Goal: Task Accomplishment & Management: Complete application form

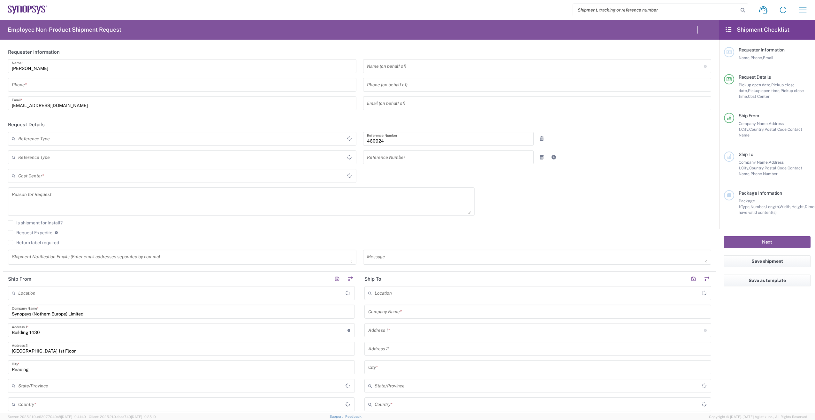
type input "Department"
type input "Delivered at Place"
type input "[GEOGRAPHIC_DATA]"
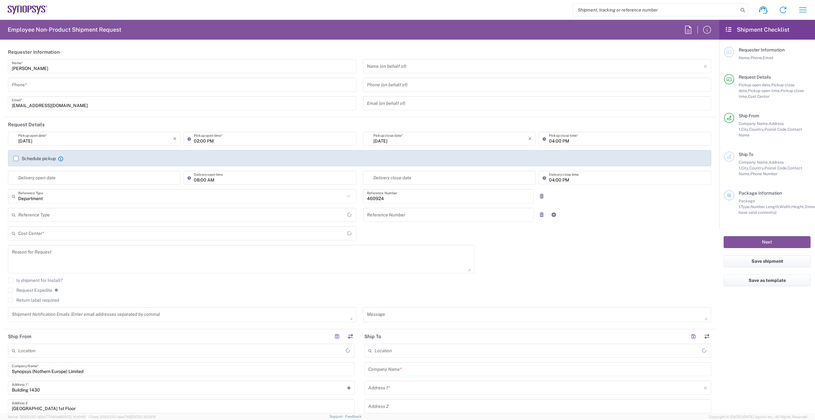
type input "[GEOGRAPHIC_DATA]"
type input "GB02, VG, SW, CAE 460924"
type input "[GEOGRAPHIC_DATA]"
type input "Theale GB33"
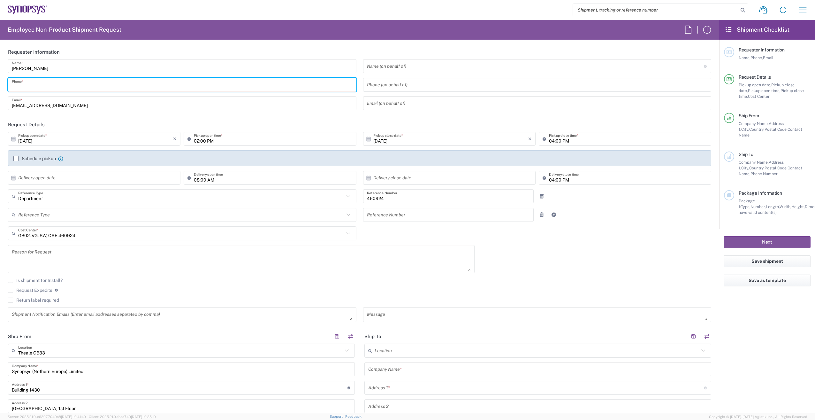
click at [62, 83] on input "tel" at bounding box center [182, 84] width 341 height 11
type input "0118 234 9555"
type input "01182349555"
type input "Blanchardstown Corp Park"
type input "01182349555"
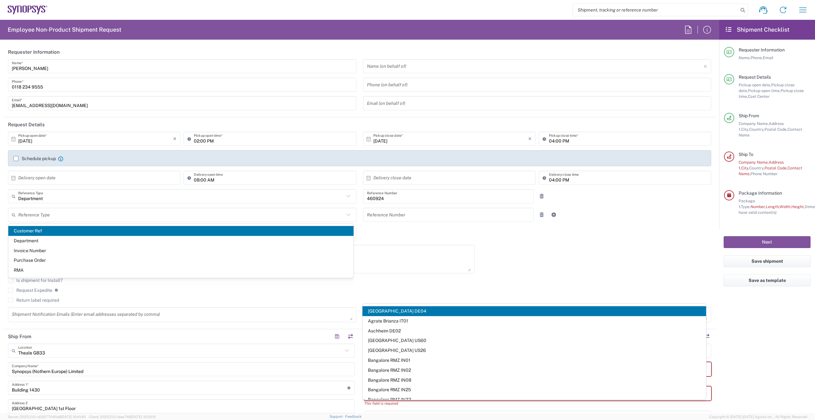
click at [118, 183] on div "× Delivery open date" at bounding box center [94, 178] width 172 height 14
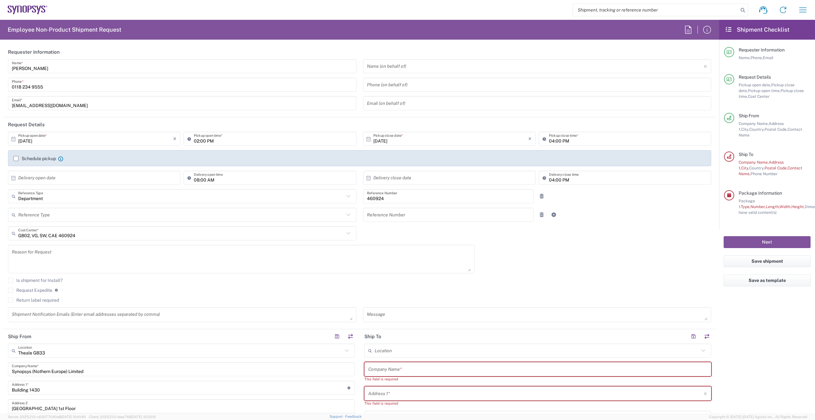
click at [16, 159] on label "Schedule pickup" at bounding box center [34, 158] width 42 height 5
click at [16, 158] on input "Schedule pickup" at bounding box center [16, 158] width 0 height 0
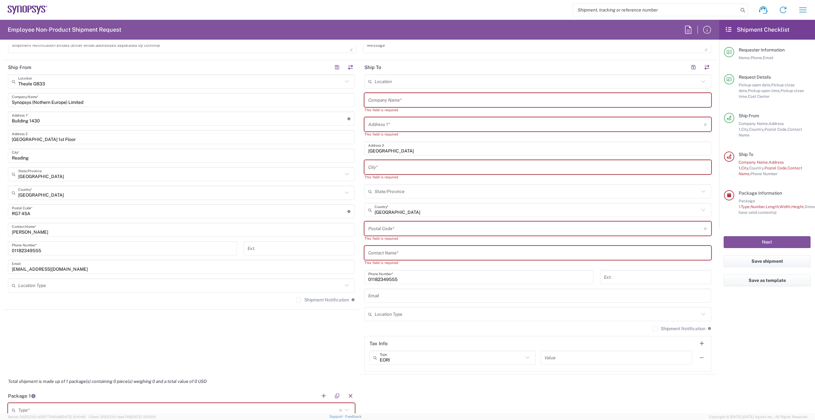
scroll to position [160, 0]
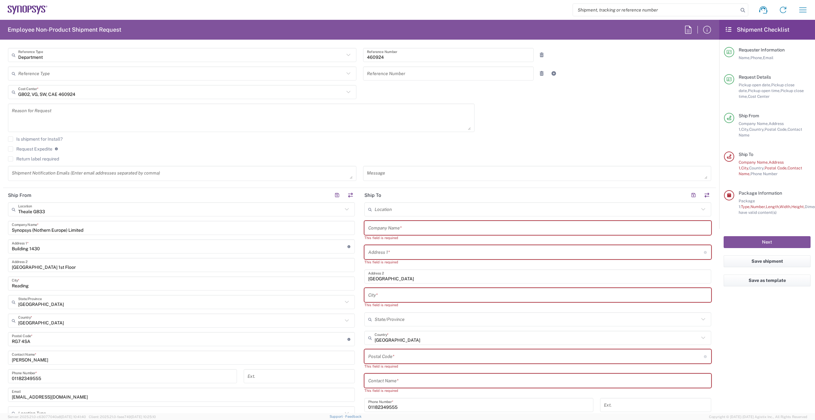
click at [388, 226] on input "text" at bounding box center [537, 227] width 339 height 11
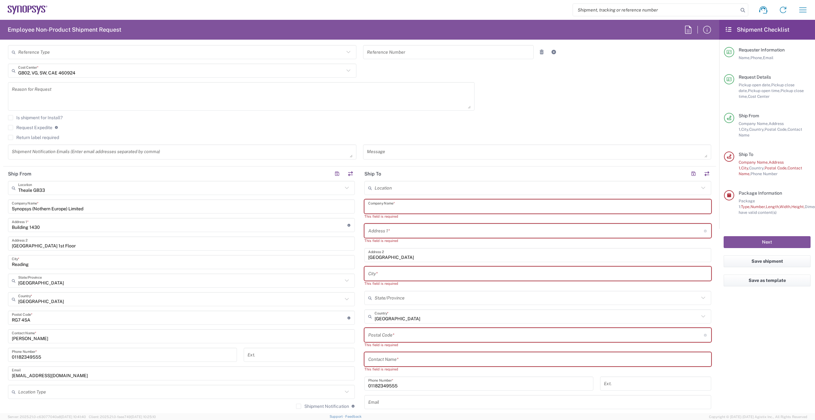
scroll to position [192, 0]
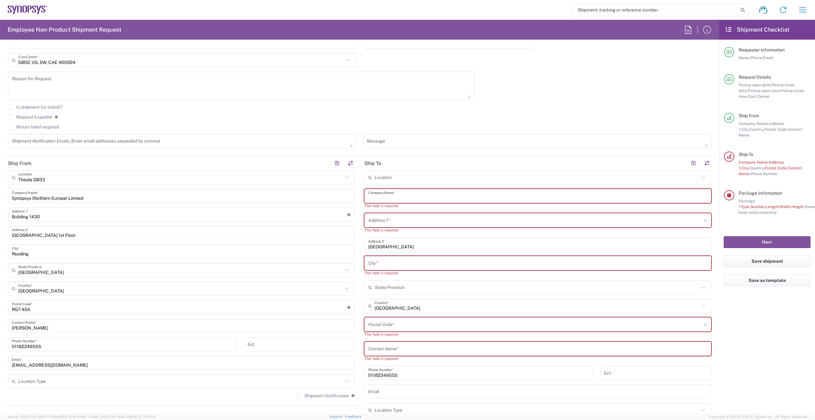
click at [391, 191] on input "text" at bounding box center [537, 195] width 339 height 11
click at [390, 194] on input "text" at bounding box center [537, 195] width 339 height 11
click at [417, 193] on input "text" at bounding box center [537, 195] width 339 height 11
paste input "Shin-Sung Kim"
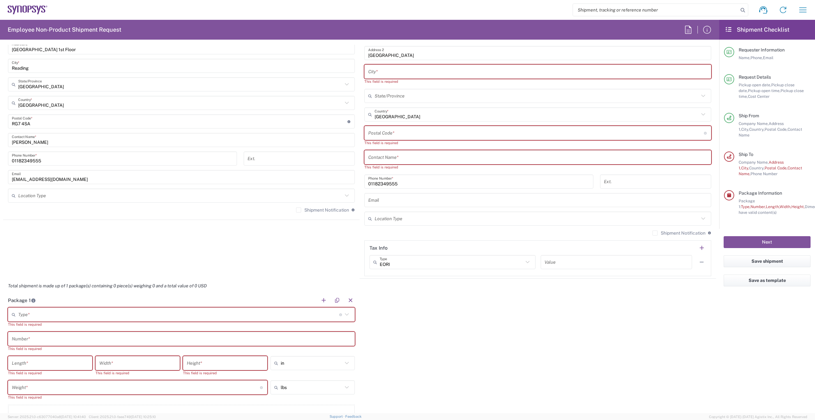
scroll to position [287, 0]
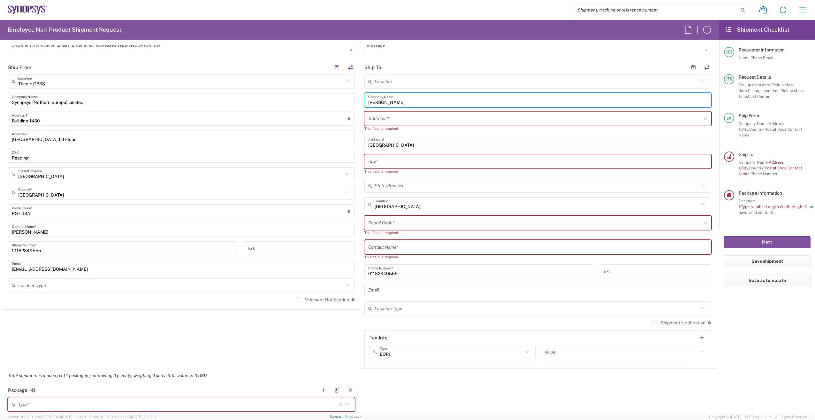
type input "Shin-Sung Kim"
click at [407, 249] on input "text" at bounding box center [537, 246] width 339 height 11
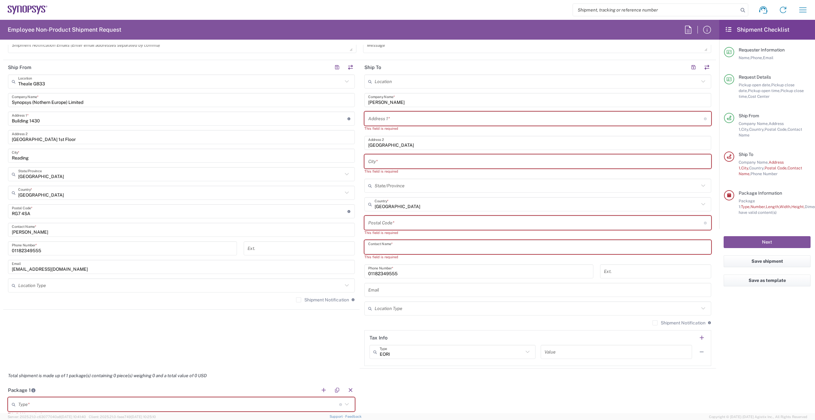
paste input "Shin-Sung Kim"
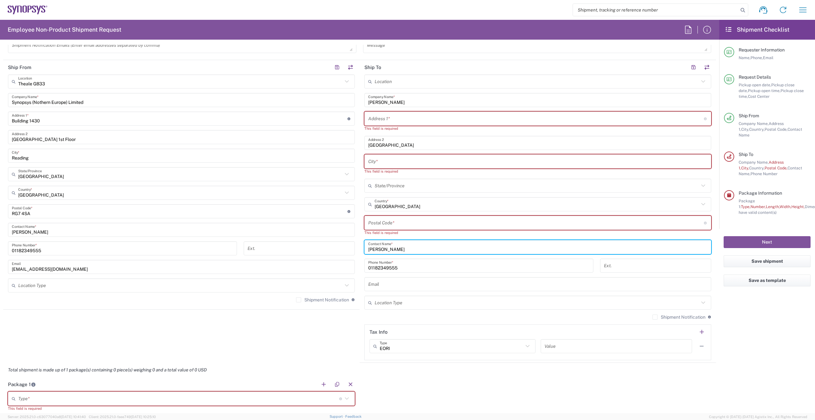
type input "Shin-Sung Kim"
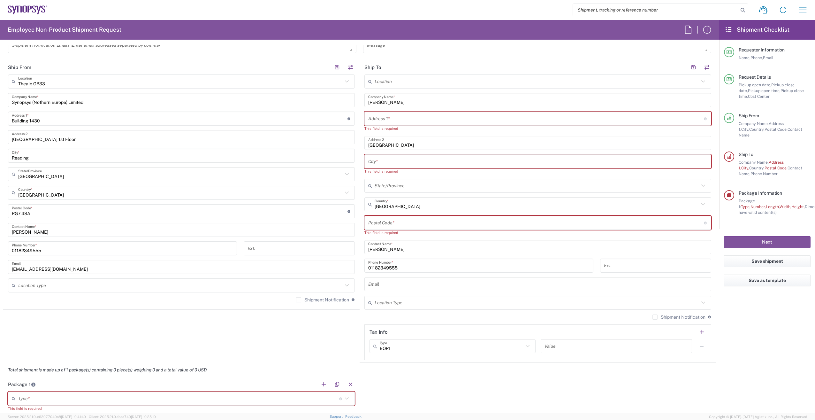
click at [404, 222] on input "undefined" at bounding box center [536, 222] width 336 height 11
paste input "G46 7DQ"
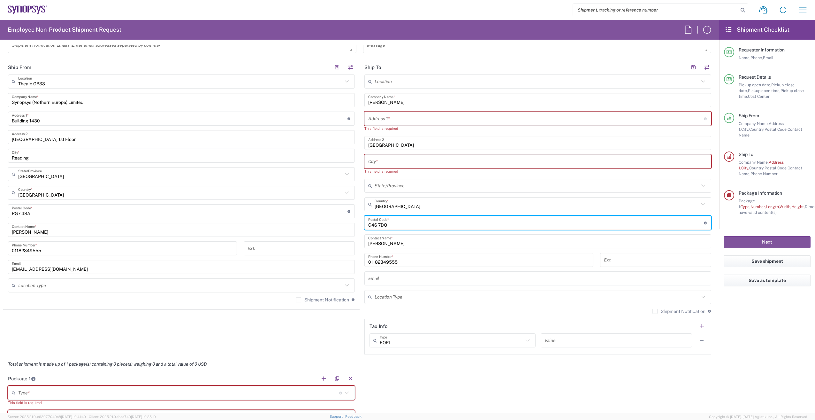
type input "G46 7DQ"
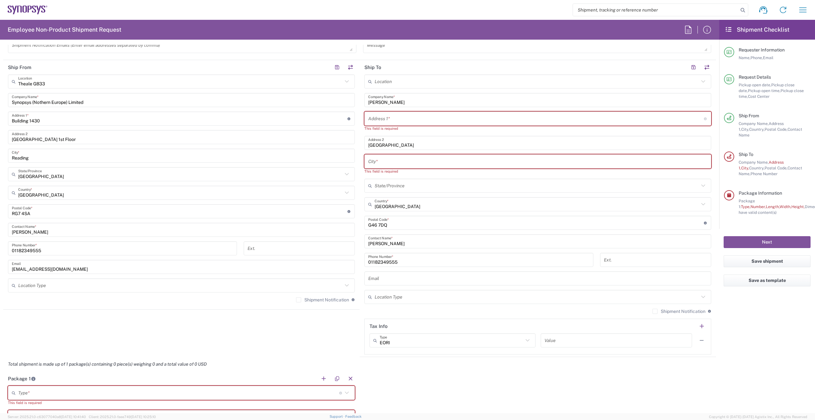
click at [410, 160] on input "text" at bounding box center [537, 161] width 339 height 11
paste input "Glasgow"
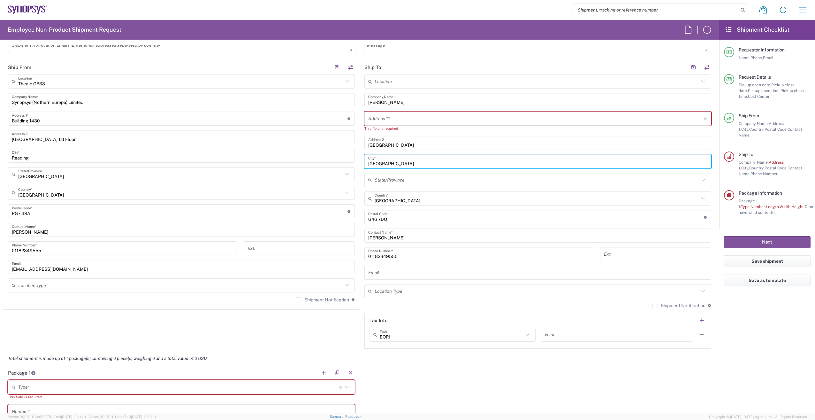
type input "Glasgow"
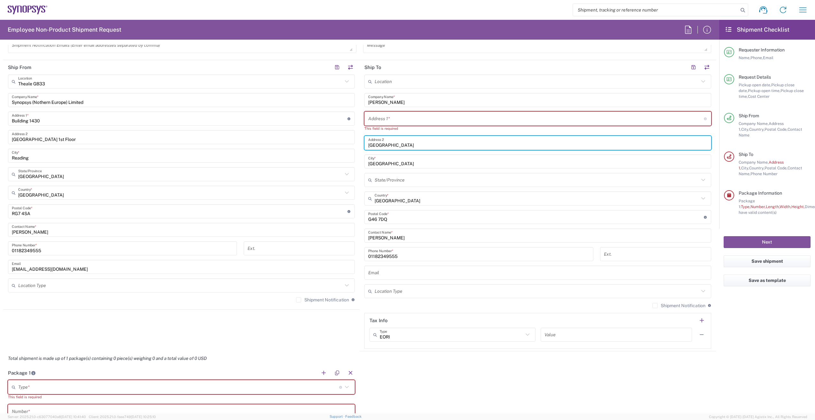
click at [430, 145] on input "Blanchardstown Corp Park" at bounding box center [537, 142] width 339 height 11
click at [403, 120] on input "text" at bounding box center [536, 118] width 336 height 11
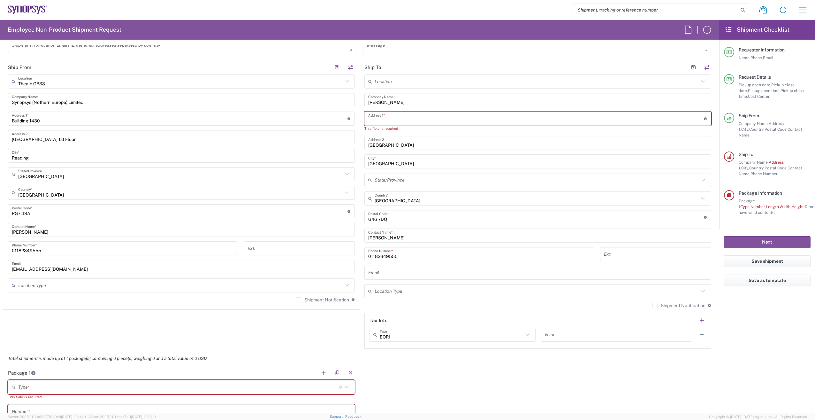
paste input "203 Orchard Park Avenue"
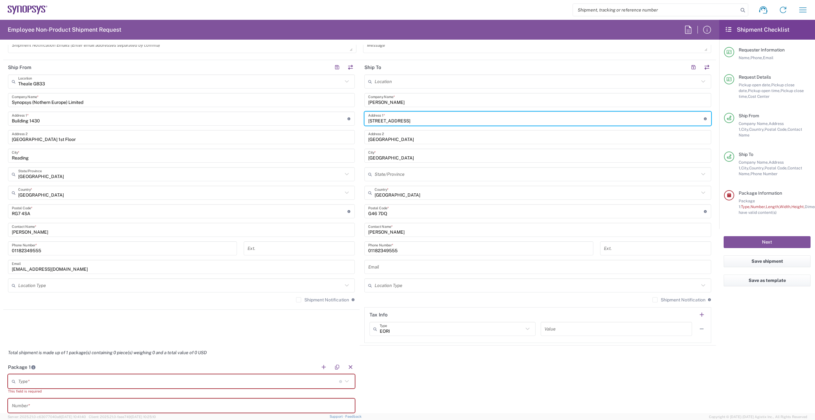
type input "203 Orchard Park Avenue"
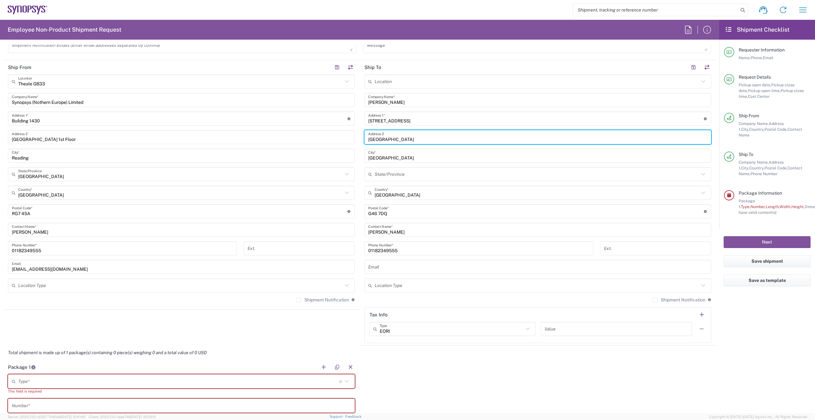
drag, startPoint x: 434, startPoint y: 138, endPoint x: 352, endPoint y: 138, distance: 82.1
click at [352, 138] on div "Ship From Theale GB33 Location Theale GB33 Aachen DE04 Agrate Brianza IT01 Asch…" at bounding box center [359, 202] width 713 height 285
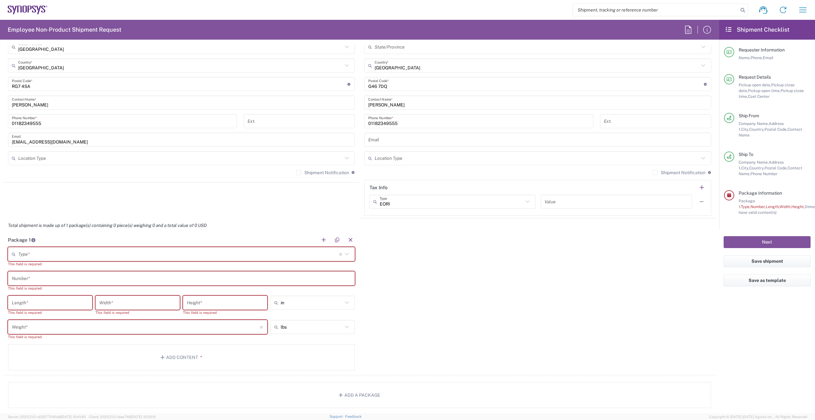
scroll to position [415, 0]
click at [108, 257] on input "text" at bounding box center [178, 253] width 321 height 11
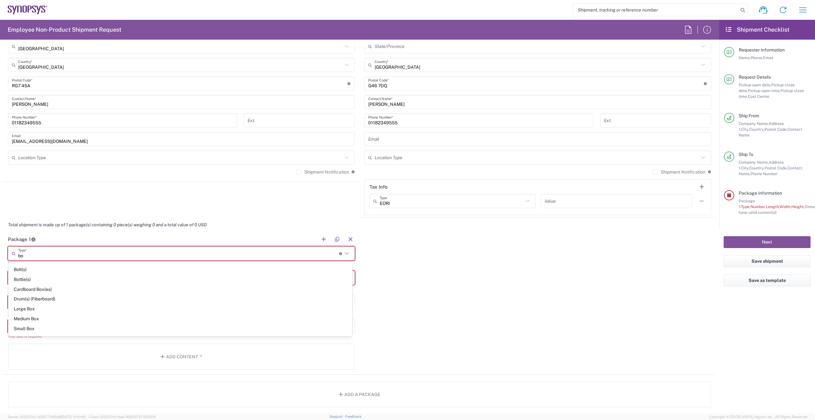
type input "b"
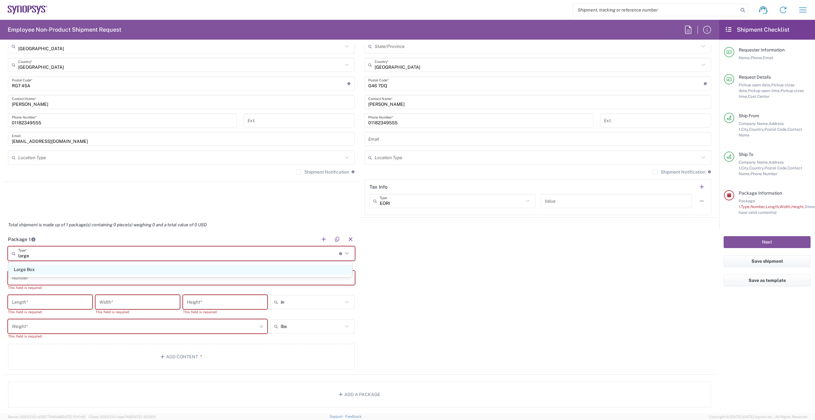
click at [105, 271] on span "Large Box" at bounding box center [180, 269] width 344 height 10
type input "Large Box"
type input "17.5"
type input "12.5"
type input "3"
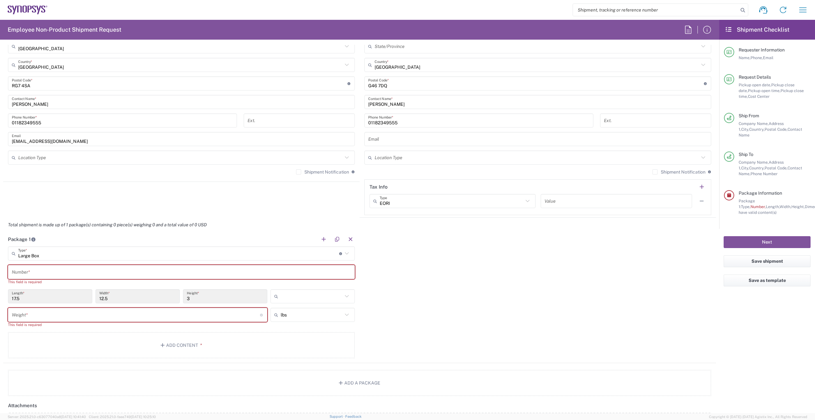
click at [333, 300] on input "text" at bounding box center [312, 296] width 62 height 10
click at [343, 322] on span "cm" at bounding box center [310, 322] width 83 height 10
type input "44.45"
type input "31.75"
type input "7.62"
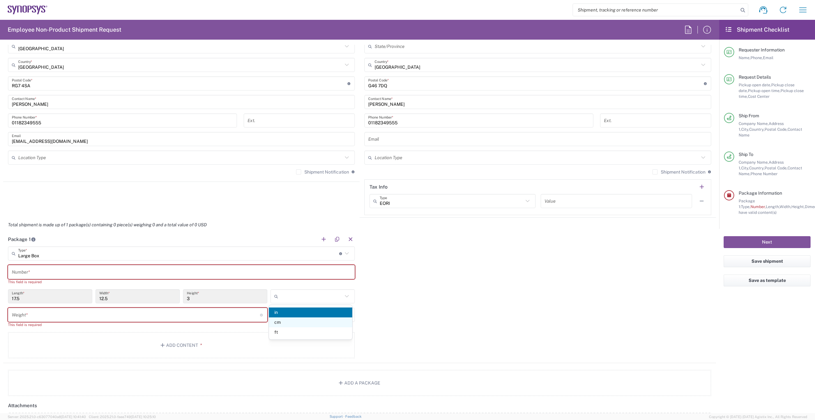
type input "cm"
click at [348, 320] on div "lbs" at bounding box center [313, 315] width 84 height 14
click at [324, 343] on span "kgs" at bounding box center [310, 341] width 83 height 10
type input "kgs"
drag, startPoint x: 41, startPoint y: 297, endPoint x: -3, endPoint y: 293, distance: 44.0
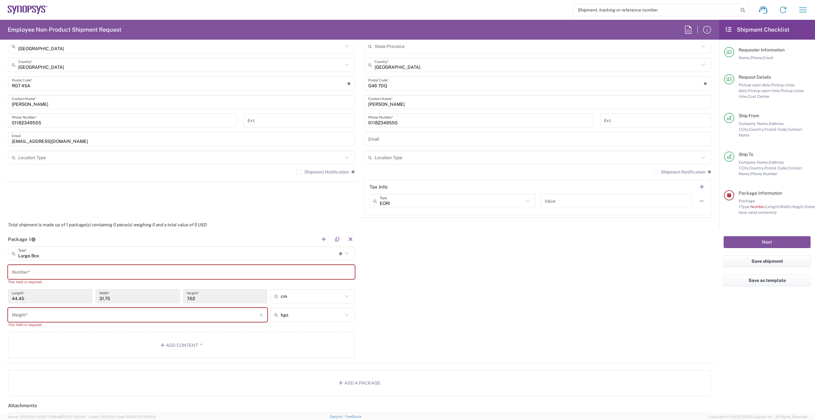
click at [0, 293] on html "Shipment request Shipment tracking Employee non-product shipment request My shi…" at bounding box center [407, 210] width 815 height 420
click at [44, 298] on input "44.45" at bounding box center [50, 296] width 77 height 11
click at [37, 301] on input "44.45" at bounding box center [50, 296] width 77 height 11
click at [44, 294] on input "44.45" at bounding box center [50, 296] width 77 height 11
drag, startPoint x: 30, startPoint y: 296, endPoint x: 10, endPoint y: 302, distance: 21.5
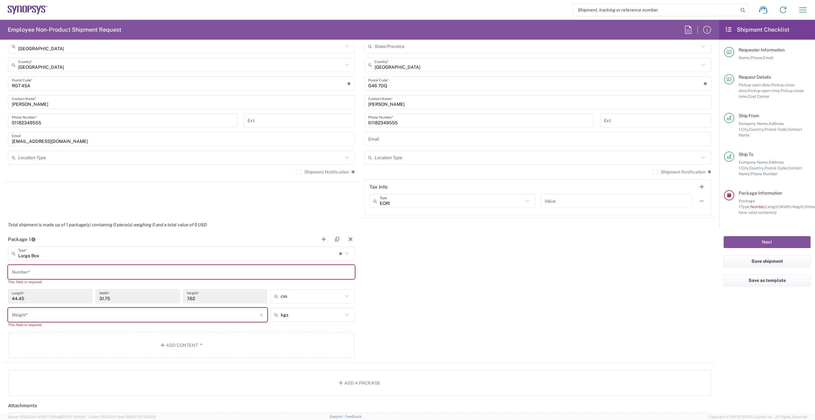
click at [10, 302] on div "44.45 Length *" at bounding box center [50, 296] width 84 height 14
click at [73, 313] on input "number" at bounding box center [136, 314] width 248 height 11
drag, startPoint x: 57, startPoint y: 295, endPoint x: 52, endPoint y: 297, distance: 5.4
click at [54, 296] on input "44.45" at bounding box center [50, 296] width 77 height 11
drag, startPoint x: 46, startPoint y: 299, endPoint x: 38, endPoint y: 302, distance: 9.1
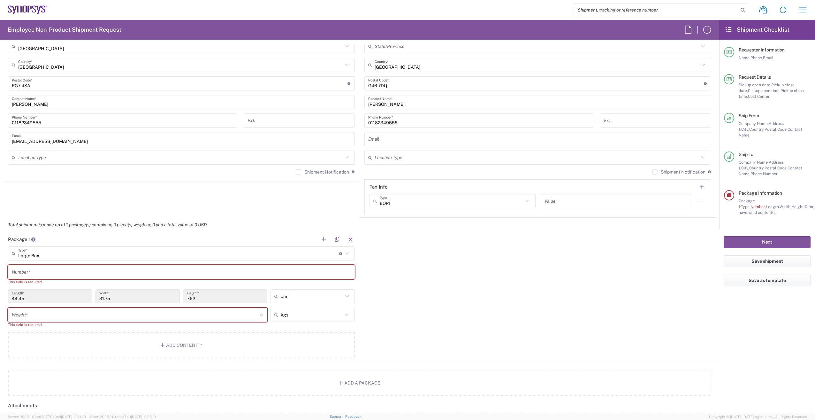
click at [38, 302] on div "44.45 Length *" at bounding box center [50, 296] width 84 height 14
drag, startPoint x: 27, startPoint y: 303, endPoint x: 23, endPoint y: 302, distance: 4.7
click at [23, 302] on div "44.45 Length *" at bounding box center [50, 296] width 84 height 14
click at [25, 297] on input "44.45" at bounding box center [50, 296] width 77 height 11
drag, startPoint x: 1, startPoint y: 295, endPoint x: -3, endPoint y: 295, distance: 4.5
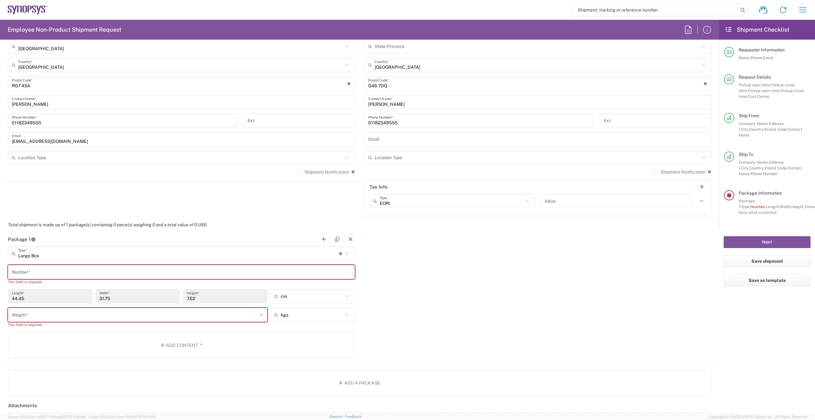
click at [0, 295] on html "Shipment request Shipment tracking Employee non-product shipment request My shi…" at bounding box center [407, 210] width 815 height 420
click at [112, 313] on input "number" at bounding box center [136, 314] width 248 height 11
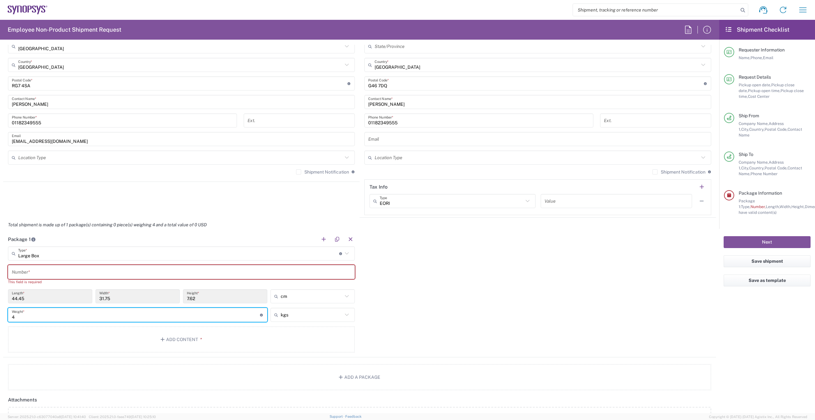
type input "4"
click at [345, 255] on icon at bounding box center [347, 253] width 8 height 8
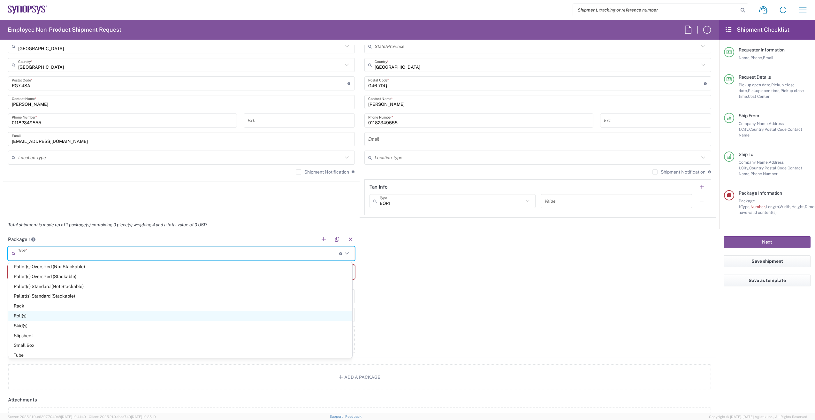
scroll to position [283, 0]
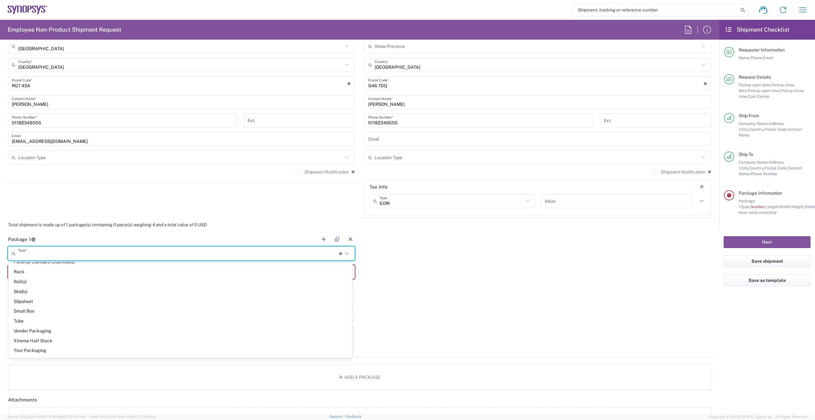
click at [205, 349] on span "Your Packaging" at bounding box center [180, 350] width 344 height 10
type input "Your Packaging"
click at [97, 255] on input "text" at bounding box center [178, 253] width 321 height 11
click at [74, 252] on input "text" at bounding box center [178, 253] width 321 height 11
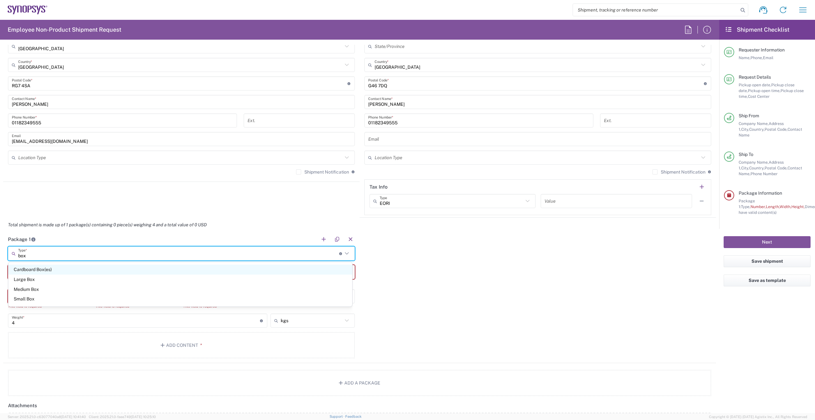
click at [63, 272] on span "Cardboard Box(es)" at bounding box center [180, 269] width 344 height 10
type input "Cardboard Box(es)"
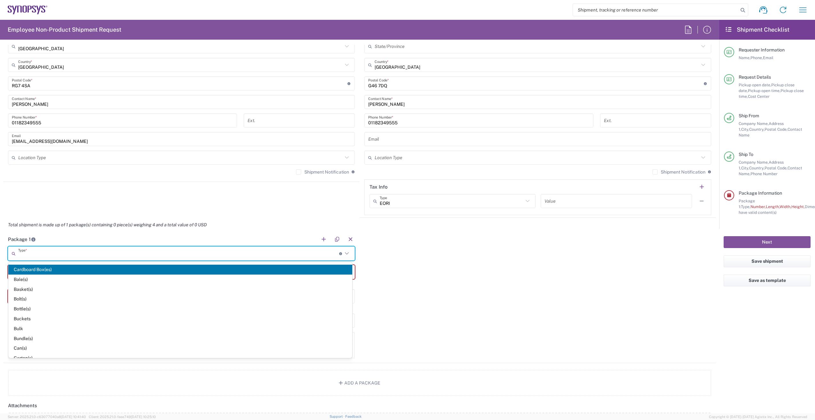
click at [73, 250] on input "text" at bounding box center [178, 253] width 321 height 11
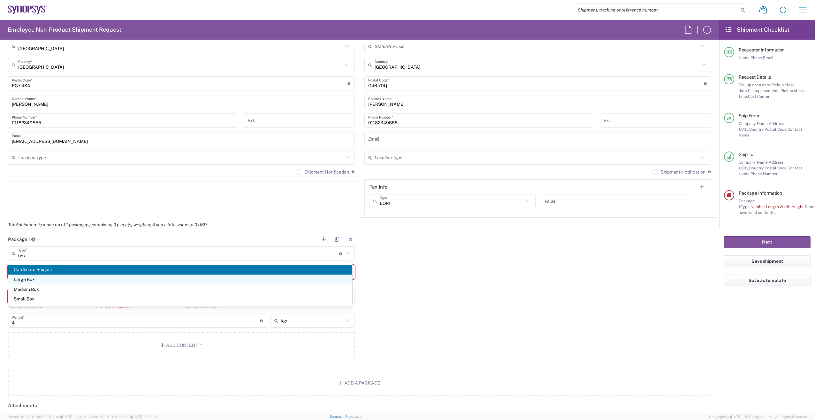
click at [68, 280] on span "Large Box" at bounding box center [180, 279] width 344 height 10
type input "Large Box"
type input "44.45"
type input "31.75"
type input "7.62"
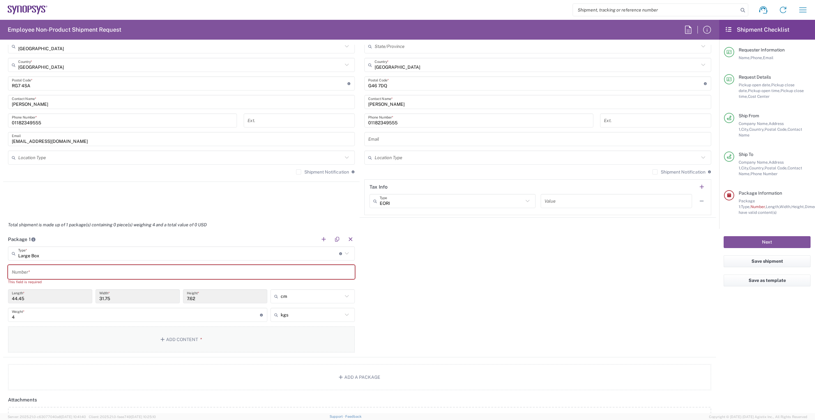
click at [194, 348] on button "Add Content *" at bounding box center [181, 339] width 347 height 26
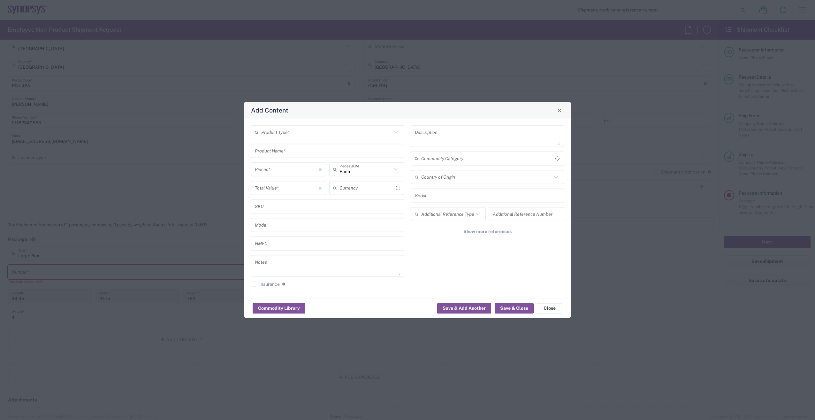
type input "US Dollar"
click at [299, 131] on input "text" at bounding box center [326, 131] width 131 height 11
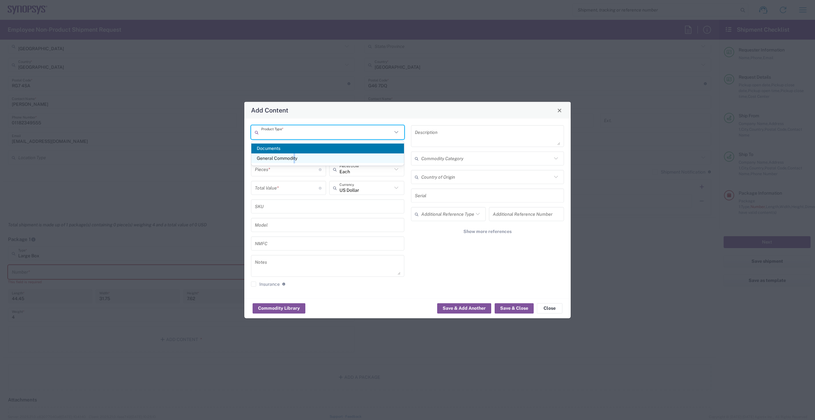
click at [295, 160] on span "General Commodity" at bounding box center [327, 158] width 153 height 10
type input "General Commodity"
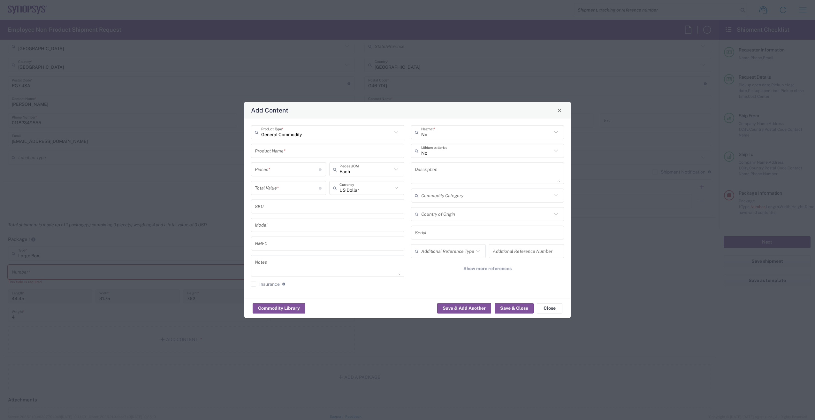
click at [292, 150] on input "text" at bounding box center [328, 150] width 146 height 11
type input "Dell Laptop"
click at [307, 164] on div "Dell Laptop" at bounding box center [328, 165] width 152 height 11
type textarea "Dell Laptop"
click at [290, 171] on input "number" at bounding box center [287, 169] width 64 height 11
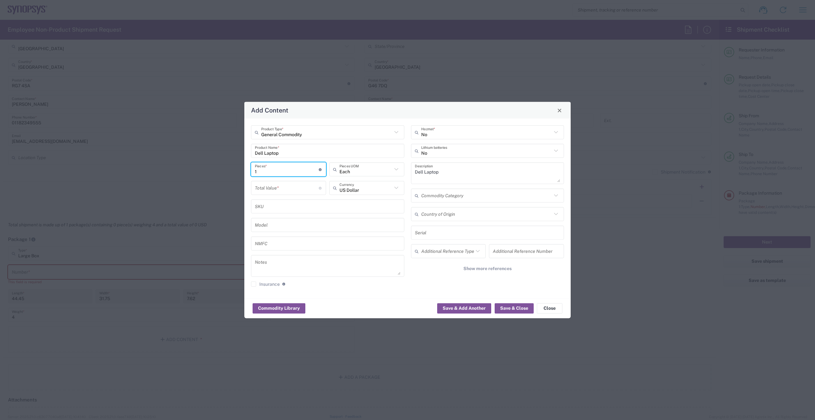
type input "1"
click at [377, 189] on input "text" at bounding box center [366, 187] width 53 height 11
type input "g"
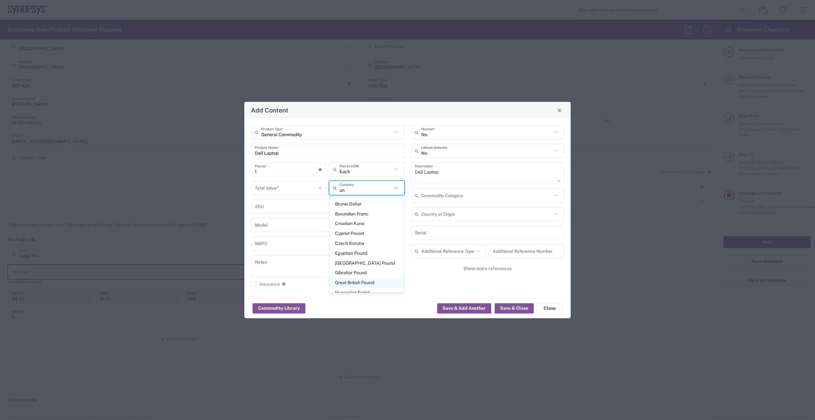
click at [382, 279] on span "Great British Pound" at bounding box center [367, 283] width 74 height 10
type input "Great British Pound"
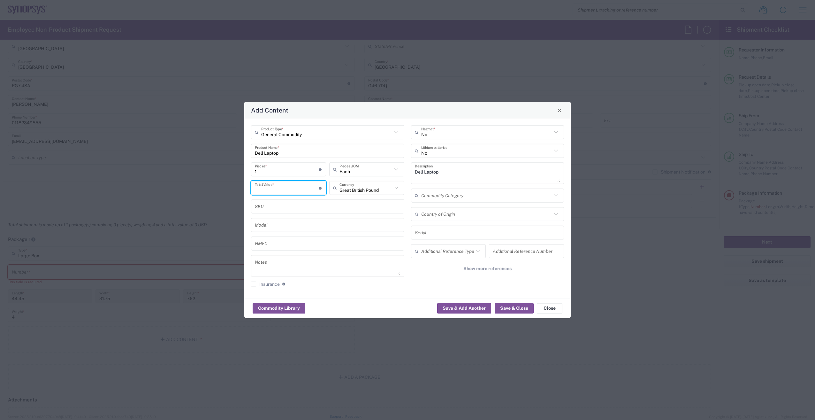
click at [288, 184] on input "number" at bounding box center [287, 187] width 64 height 11
type input "2000"
click at [512, 307] on button "Save & Close" at bounding box center [514, 308] width 39 height 10
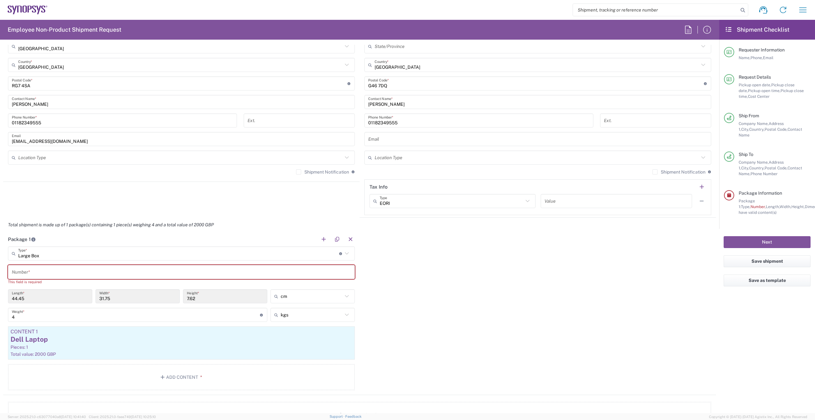
click at [110, 269] on input "text" at bounding box center [181, 271] width 339 height 11
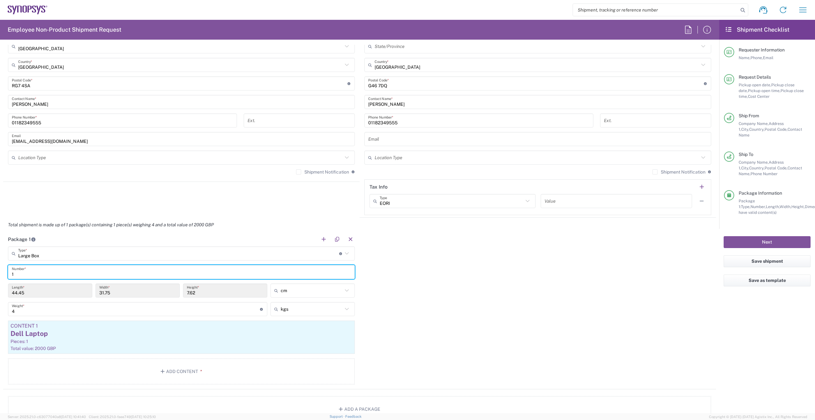
type input "1"
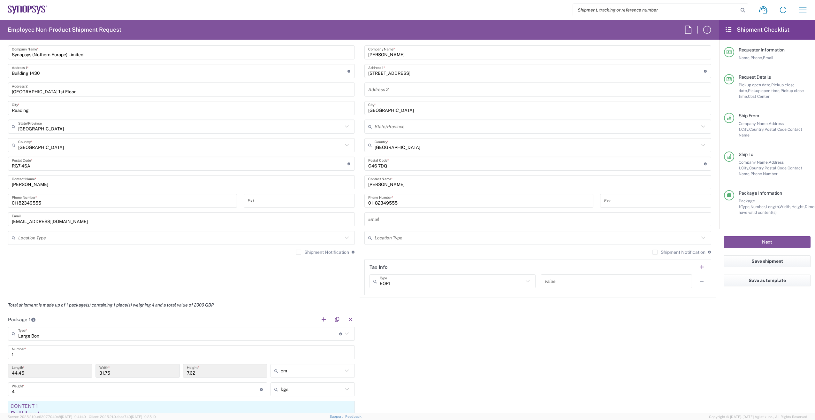
scroll to position [319, 0]
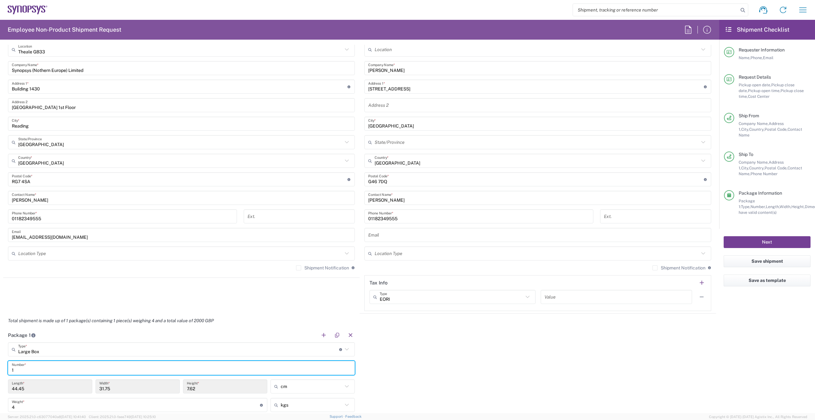
click at [778, 236] on button "Next" at bounding box center [767, 242] width 87 height 12
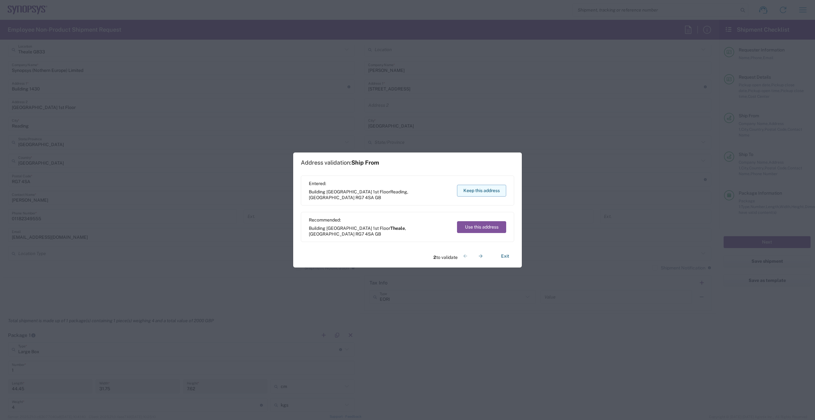
click at [483, 194] on button "Keep this address" at bounding box center [481, 191] width 49 height 12
click at [487, 193] on button "Keep this address" at bounding box center [481, 191] width 49 height 12
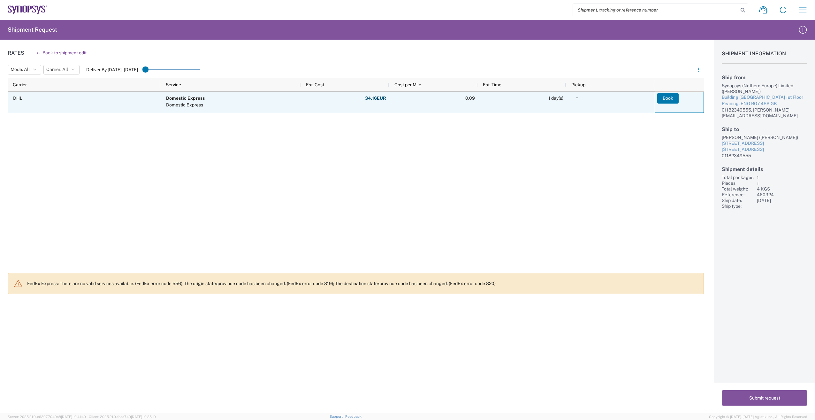
click at [668, 96] on button "Book" at bounding box center [667, 98] width 21 height 10
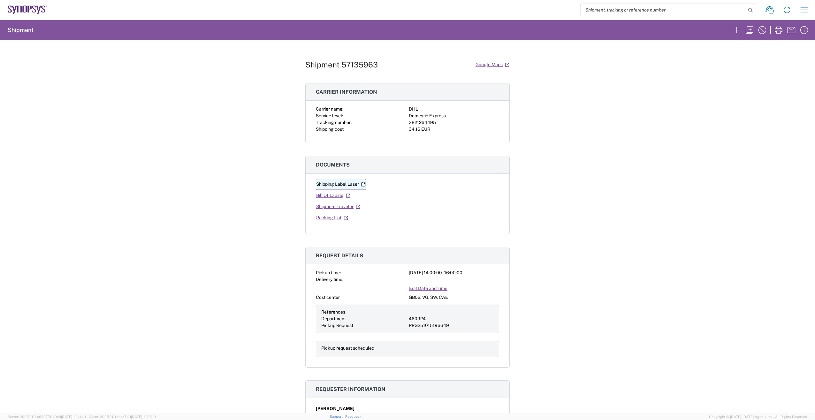
click at [347, 183] on link "Shipping Label Laser" at bounding box center [341, 184] width 50 height 11
click at [665, 186] on div "Shipment 57135963 Google Maps Carrier information Carrier name: DHL Service lev…" at bounding box center [407, 226] width 815 height 373
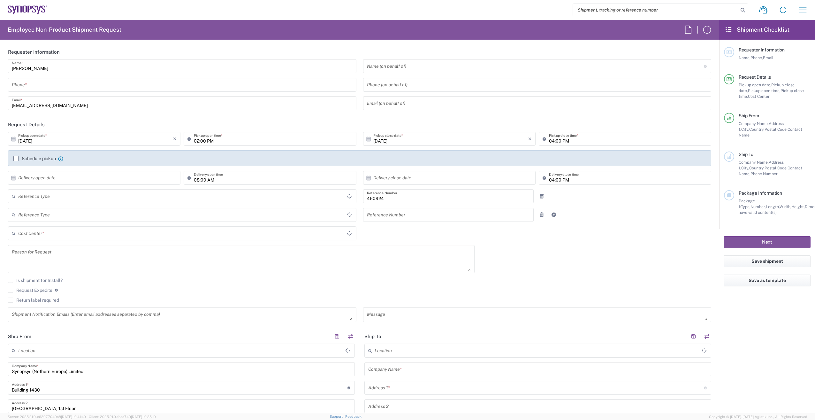
type input "Department"
type input "[GEOGRAPHIC_DATA]"
type input "GB02, VG, SW, CAE 460924"
type input "Delivered at Place"
type input "[GEOGRAPHIC_DATA]"
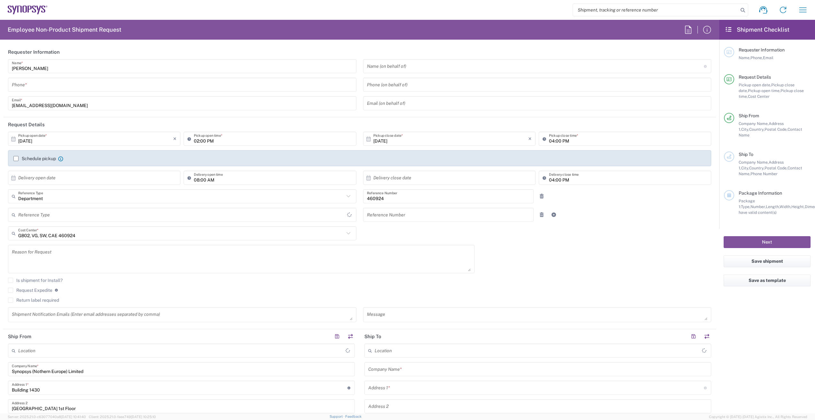
type input "[GEOGRAPHIC_DATA]"
click at [42, 80] on input "tel" at bounding box center [182, 84] width 341 height 11
type input "Theale GB33"
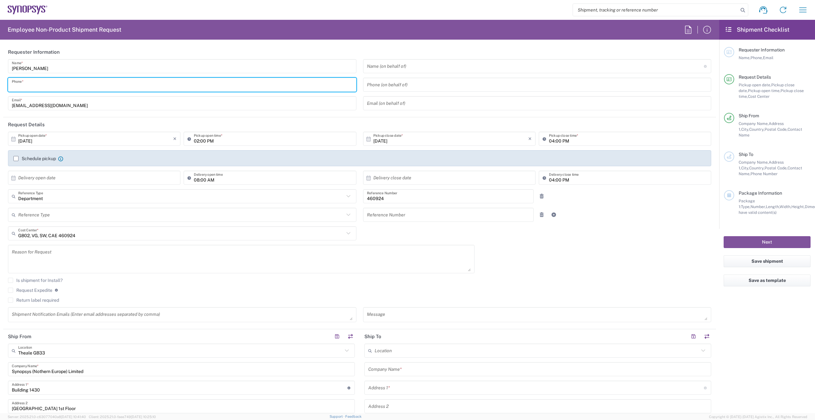
type input "0118 234 9555"
type input "01182349555"
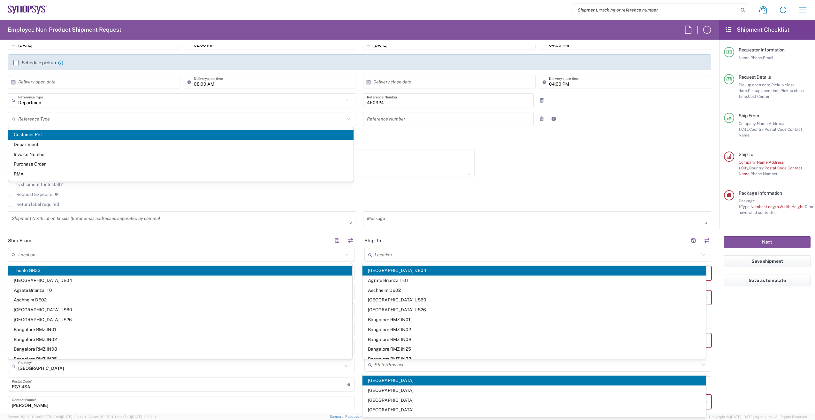
scroll to position [128, 0]
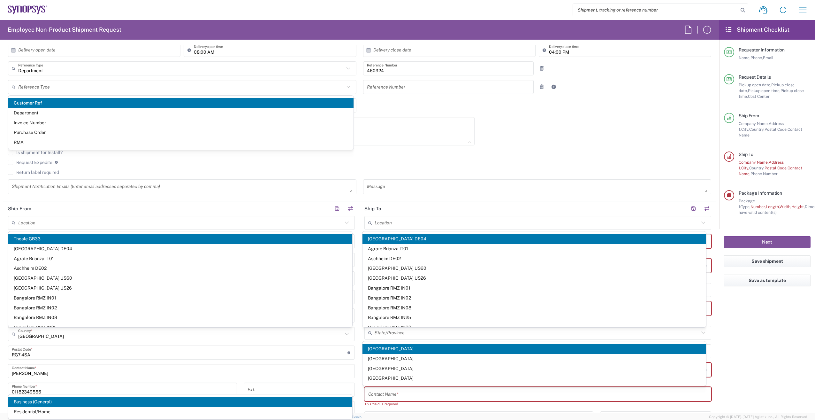
click at [168, 201] on agx-form-section "Request Details [DATE] × Pickup open date * Cancel Apply 02:00 PM Pickup open t…" at bounding box center [359, 95] width 713 height 212
type input "Theale GB33"
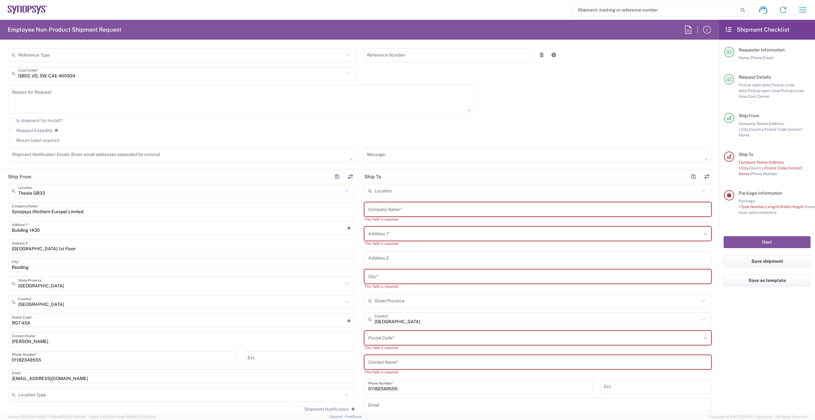
scroll to position [287, 0]
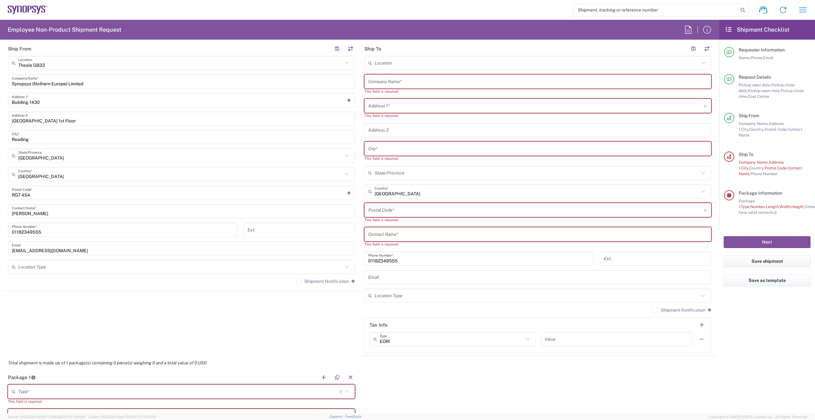
click at [413, 81] on input "text" at bounding box center [537, 81] width 339 height 11
paste input "[PERSON_NAME]"
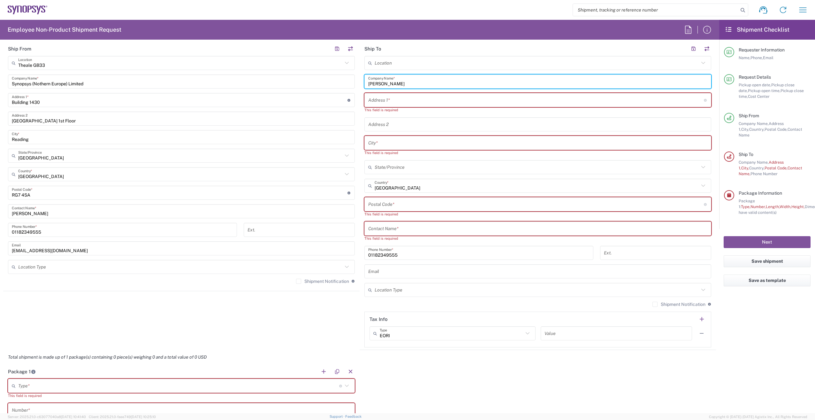
type input "[PERSON_NAME]"
click at [395, 225] on input "text" at bounding box center [537, 228] width 339 height 11
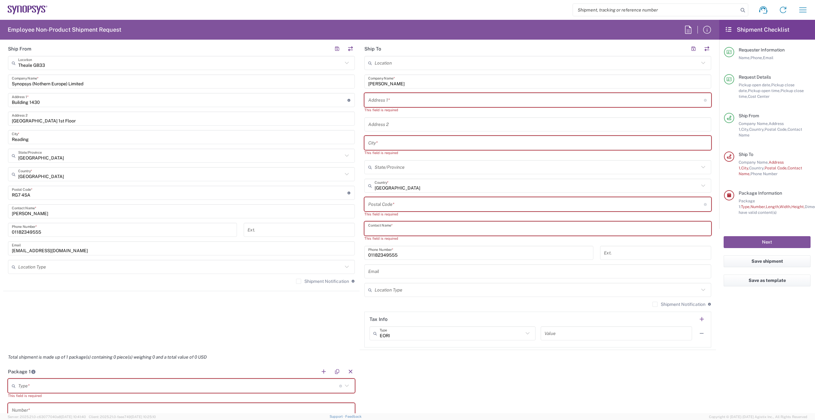
paste input "[PERSON_NAME]"
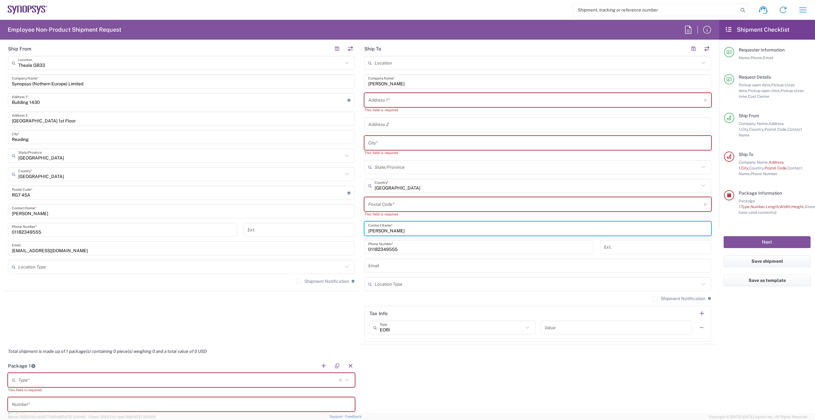
type input "[PERSON_NAME]"
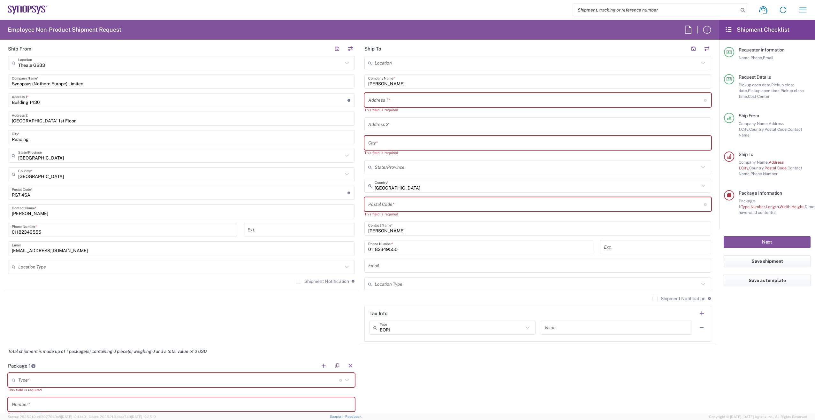
click at [394, 143] on input "text" at bounding box center [537, 142] width 339 height 11
paste input "Guildford"
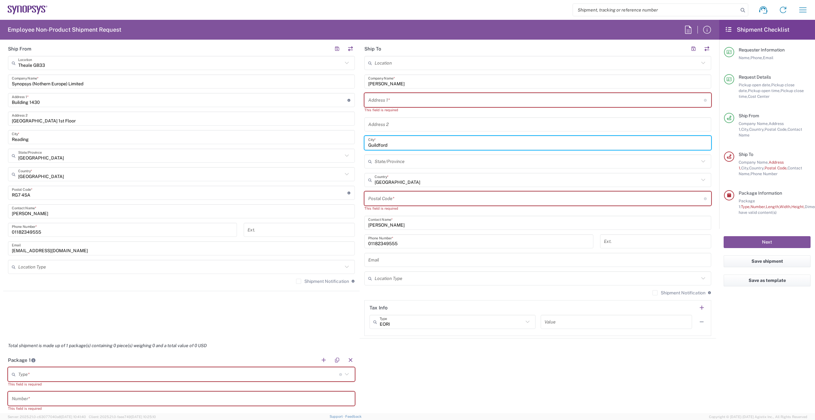
type input "Guildford"
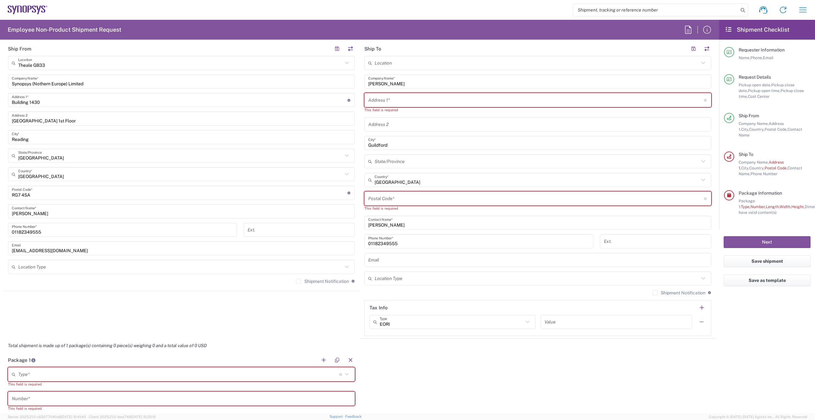
click at [410, 196] on input "undefined" at bounding box center [536, 198] width 336 height 11
paste input "GU4 7DL"
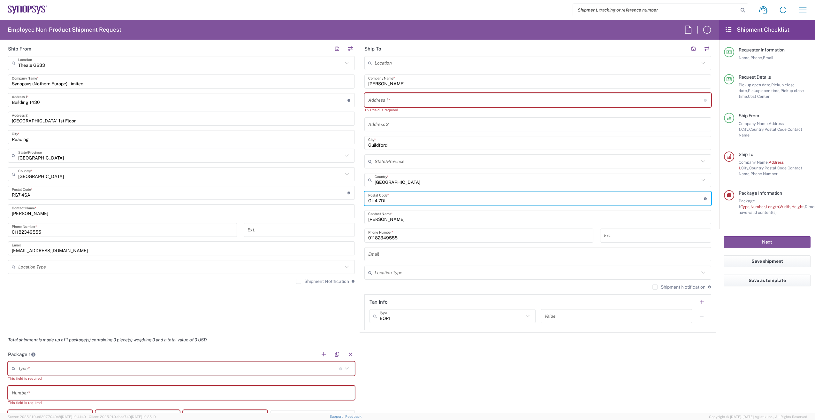
type input "GU4 7DL"
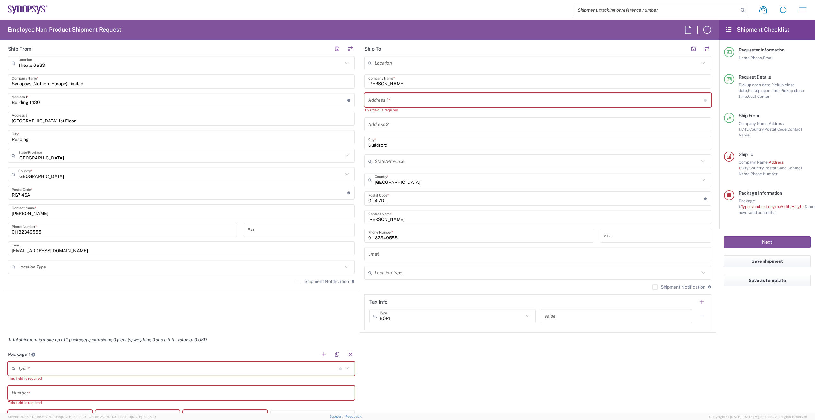
click at [398, 99] on input "text" at bounding box center [536, 100] width 336 height 11
paste input "[STREET_ADDRESS][PERSON_NAME]"
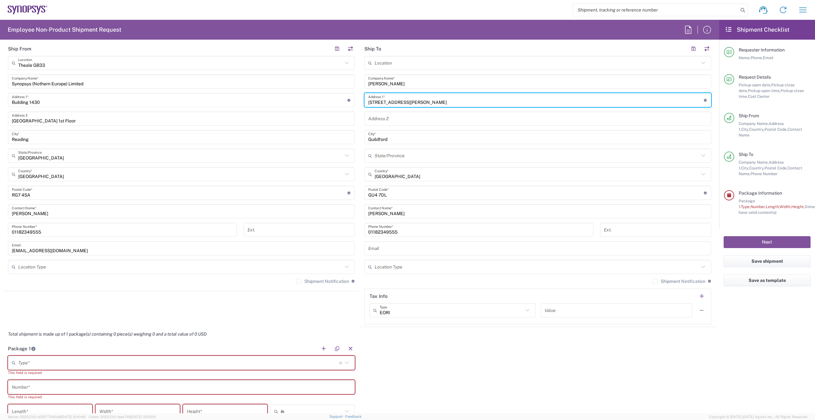
type input "[STREET_ADDRESS][PERSON_NAME]"
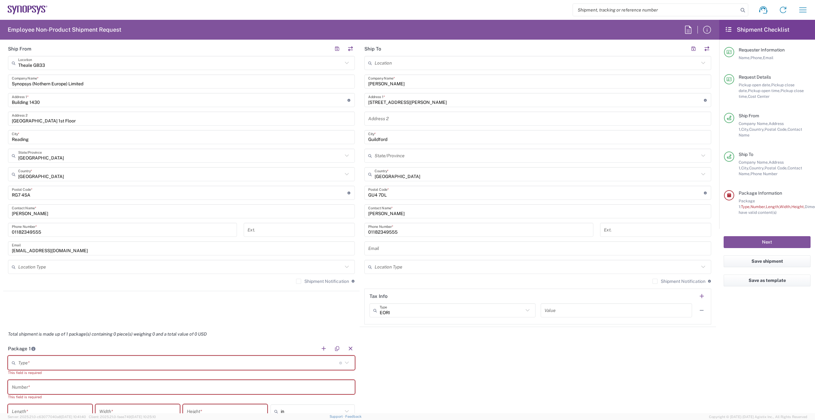
click at [451, 361] on div "Package 1 Type * Material used to package goods Bale(s) Basket(s) Bolt(s) Bottl…" at bounding box center [359, 412] width 713 height 142
click at [67, 360] on input "text" at bounding box center [178, 362] width 321 height 11
type input "d"
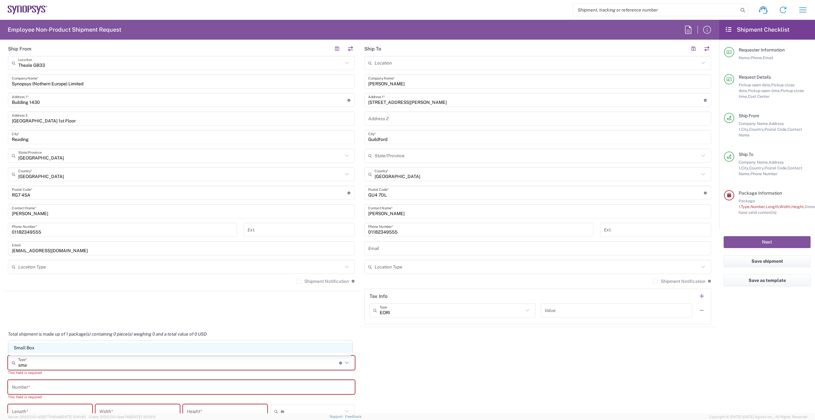
click at [62, 349] on span "Small Box" at bounding box center [180, 348] width 344 height 10
type input "Small Box"
type input "12.25"
type input "11"
type input "1.5"
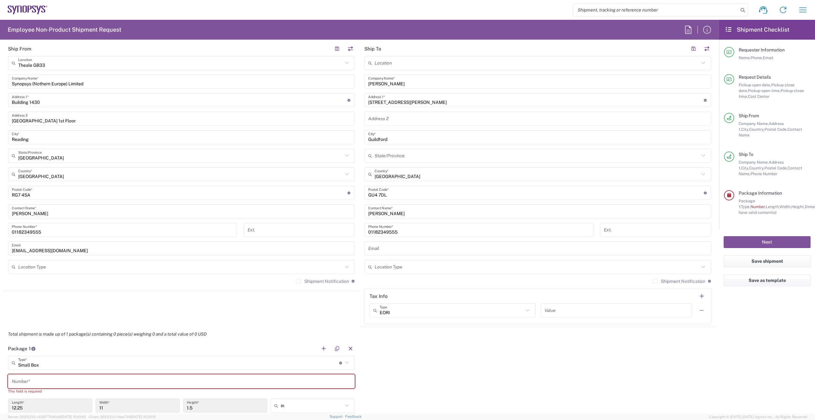
drag, startPoint x: 68, startPoint y: 368, endPoint x: 57, endPoint y: 372, distance: 11.0
click at [27, 364] on div "Small Box Type * Material used to package goods" at bounding box center [181, 363] width 347 height 14
click at [65, 349] on span "Medium Box" at bounding box center [180, 348] width 344 height 10
type input "Medium Box"
type input "13"
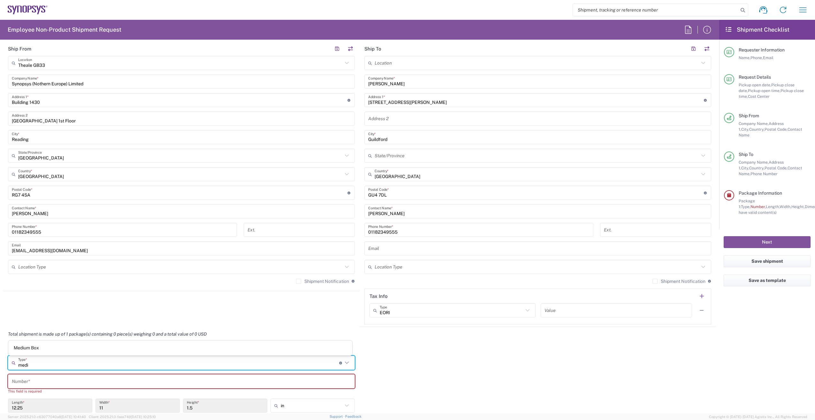
type input "11.5"
type input "2.5"
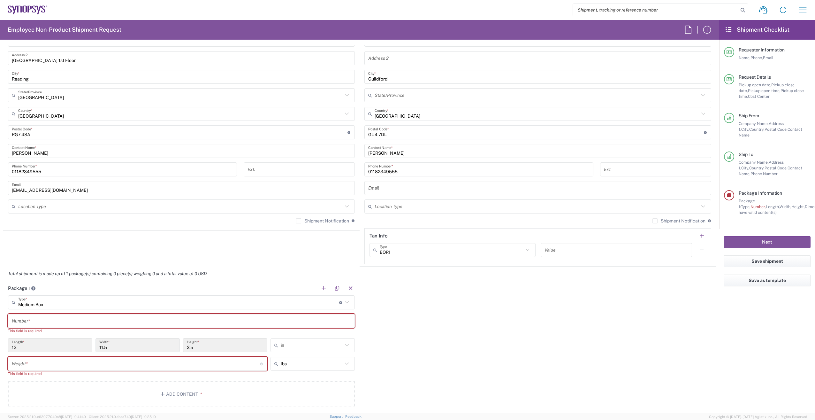
scroll to position [351, 0]
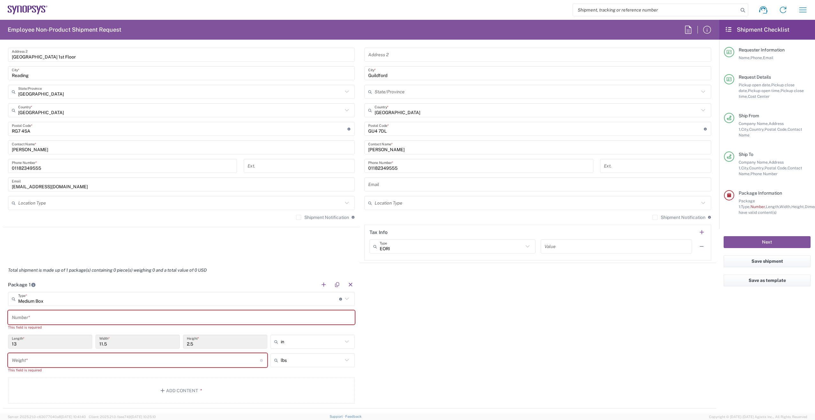
click at [68, 314] on input "text" at bounding box center [181, 317] width 339 height 11
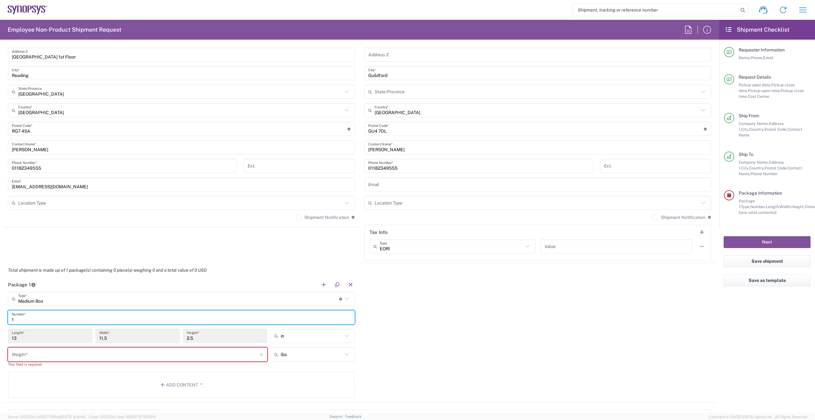
scroll to position [383, 0]
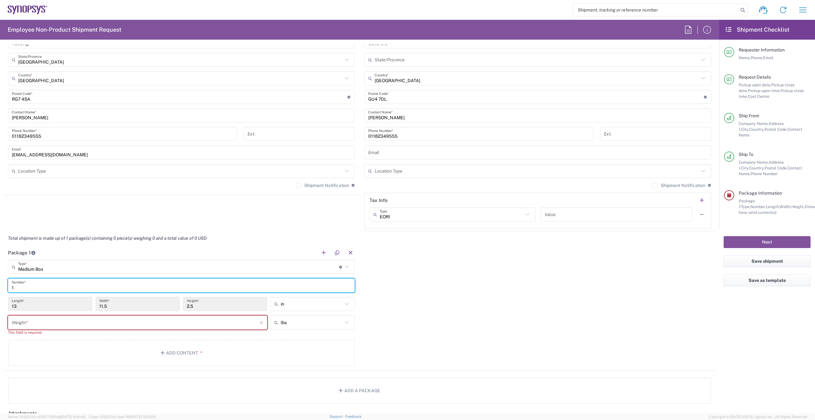
type input "1"
click at [66, 323] on input "number" at bounding box center [136, 322] width 248 height 11
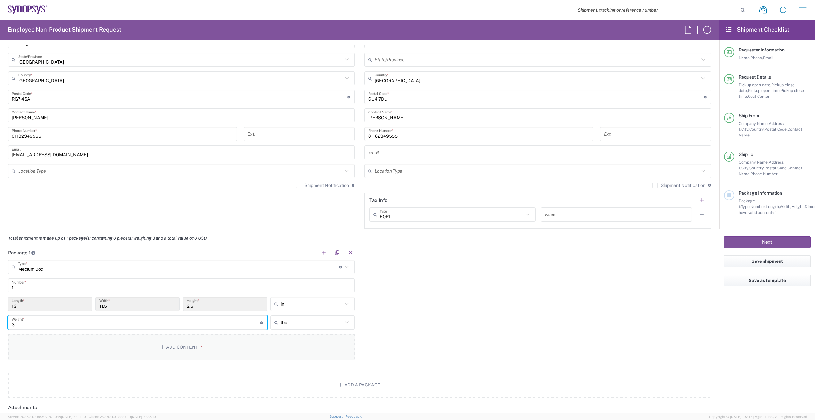
type input "3"
click at [155, 349] on button "Add Content *" at bounding box center [181, 347] width 347 height 26
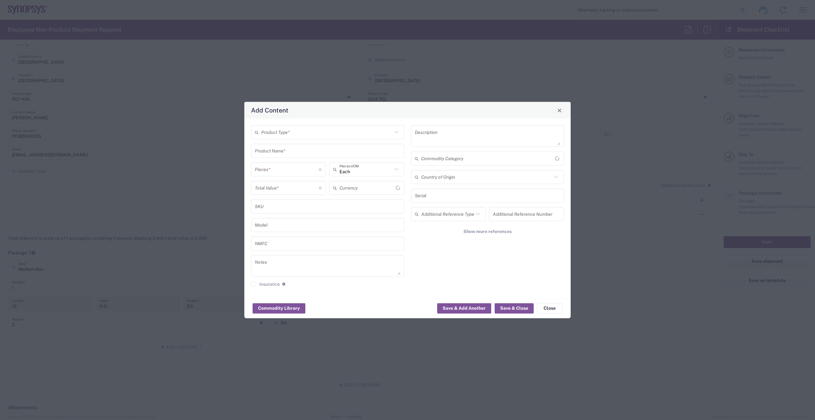
type input "US Dollar"
click at [279, 134] on input "text" at bounding box center [326, 131] width 131 height 11
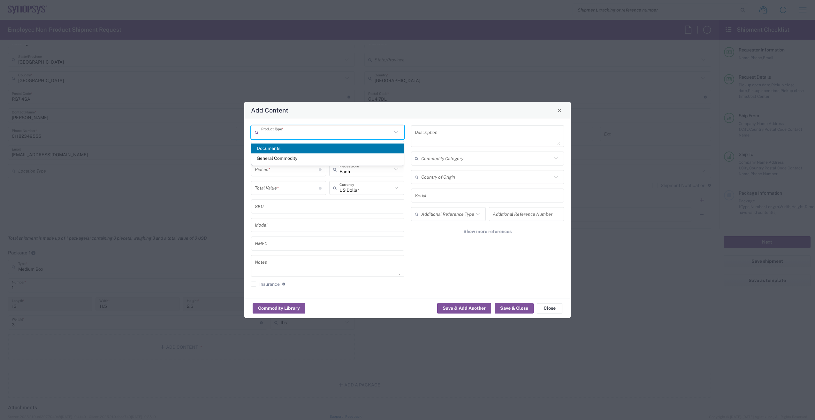
click at [275, 156] on span "General Commodity" at bounding box center [327, 158] width 153 height 10
type input "General Commodity"
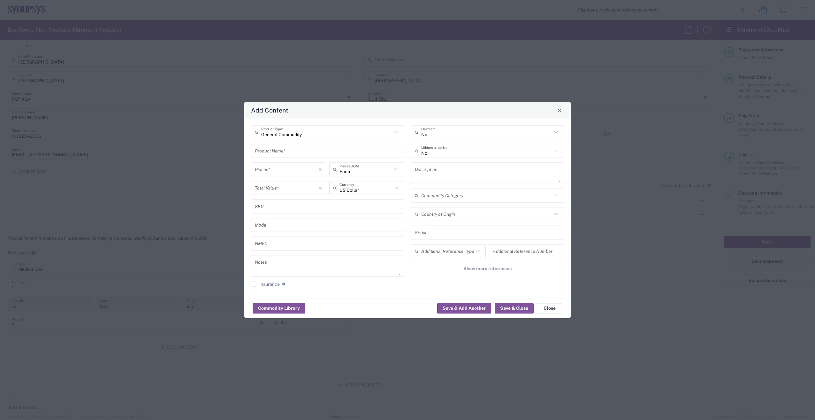
click at [271, 151] on input "text" at bounding box center [328, 150] width 146 height 11
type input "Apple Laptop"
click at [291, 171] on input "number" at bounding box center [287, 169] width 64 height 11
type input "1"
click at [291, 188] on input "number" at bounding box center [287, 187] width 64 height 11
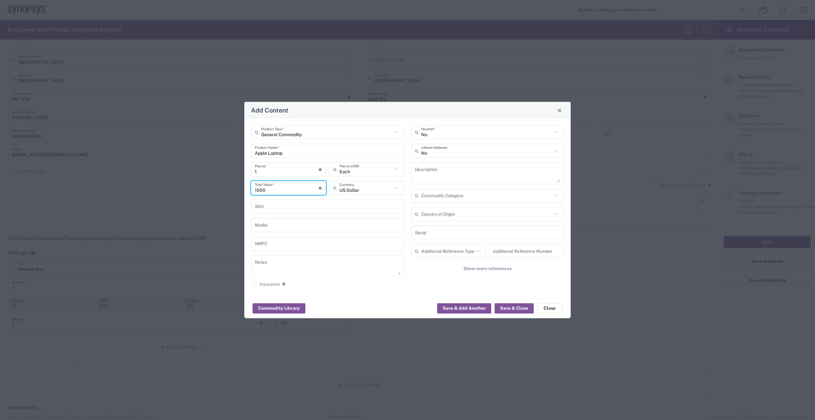
type input "1000"
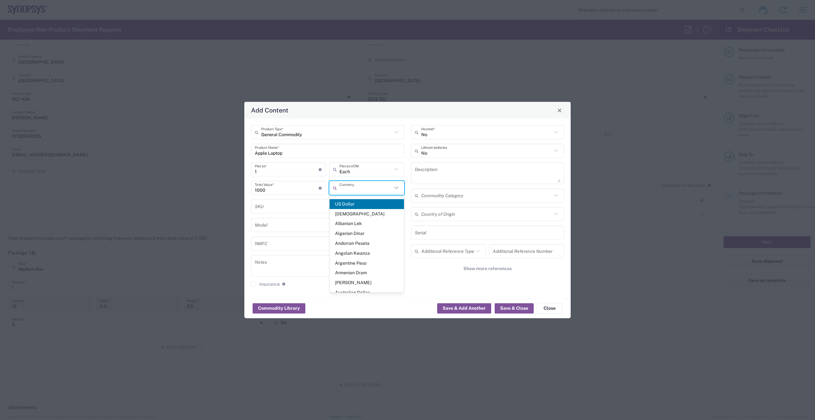
click at [386, 188] on input "text" at bounding box center [366, 187] width 53 height 11
click at [376, 200] on span "Great British Pound" at bounding box center [367, 204] width 74 height 10
type input "Great British Pound"
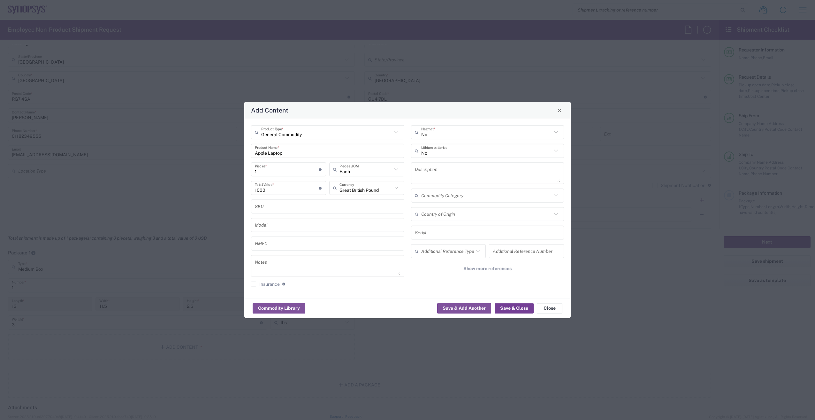
click at [514, 308] on button "Save & Close" at bounding box center [514, 308] width 39 height 10
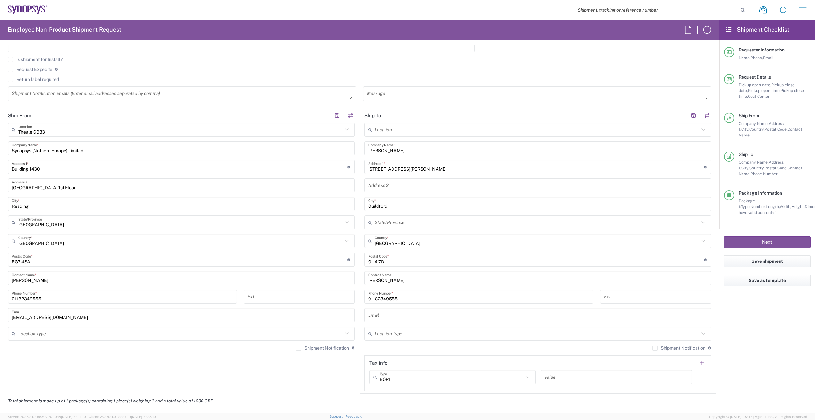
scroll to position [128, 0]
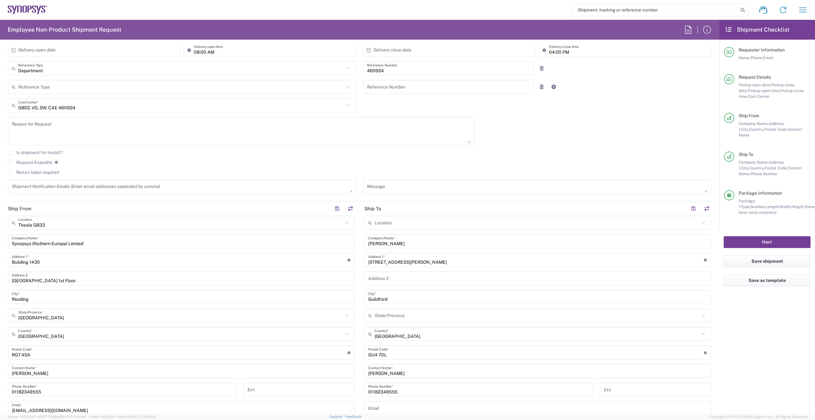
click at [760, 236] on button "Next" at bounding box center [767, 242] width 87 height 12
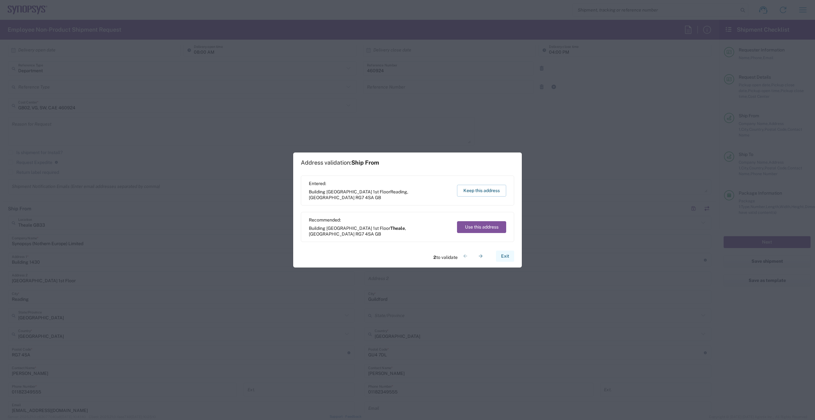
click at [507, 259] on button "Exit" at bounding box center [505, 255] width 18 height 11
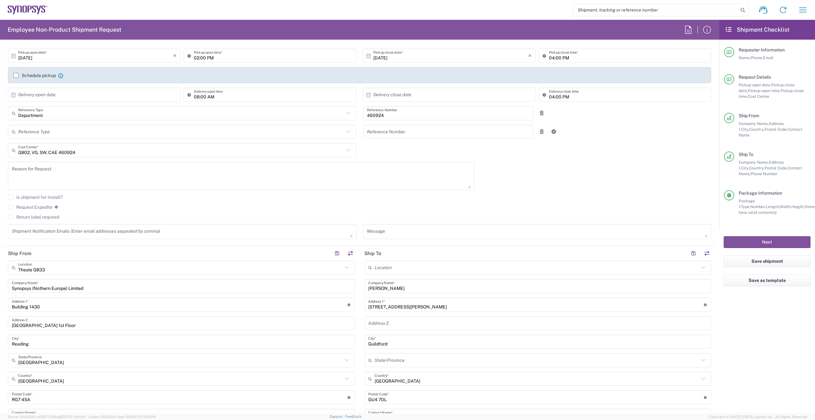
scroll to position [0, 0]
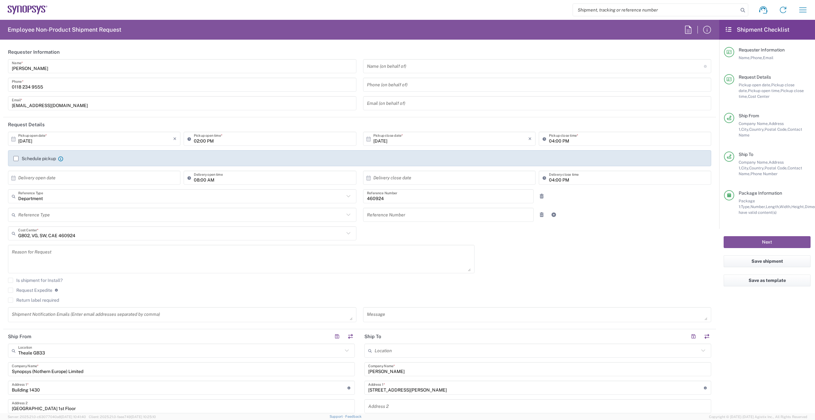
click at [15, 158] on label "Schedule pickup" at bounding box center [34, 158] width 42 height 5
click at [16, 158] on input "Schedule pickup" at bounding box center [16, 158] width 0 height 0
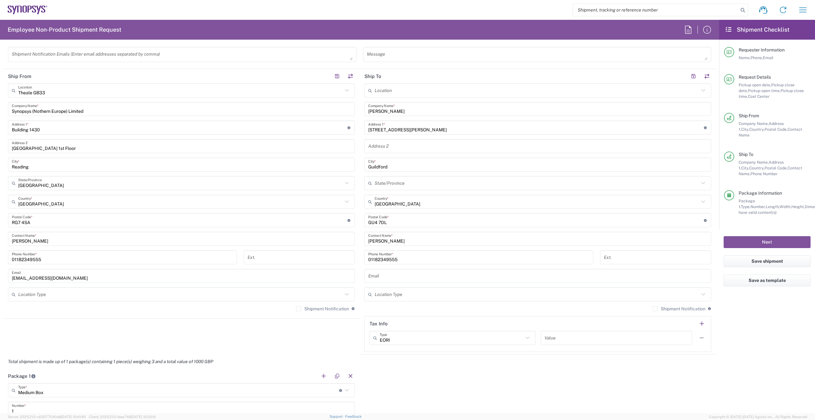
scroll to position [287, 0]
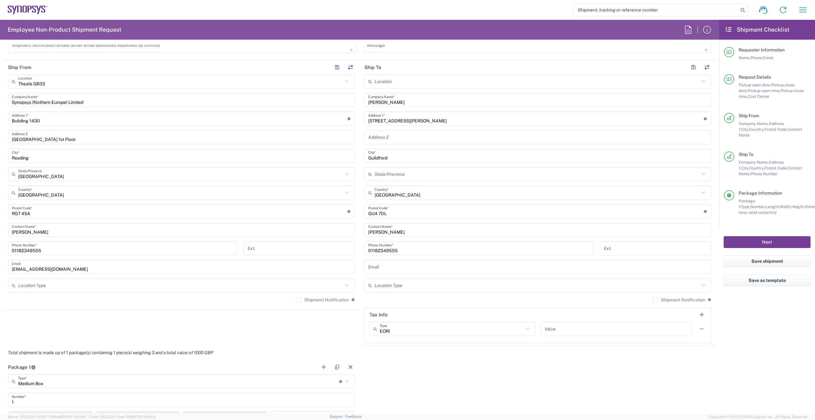
click at [764, 236] on button "Next" at bounding box center [767, 242] width 87 height 12
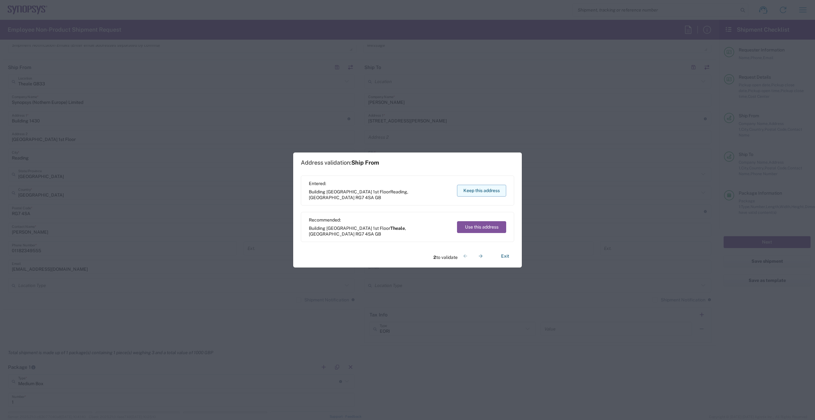
click at [476, 188] on button "Keep this address" at bounding box center [481, 191] width 49 height 12
click at [497, 192] on button "Keep this address" at bounding box center [481, 191] width 49 height 12
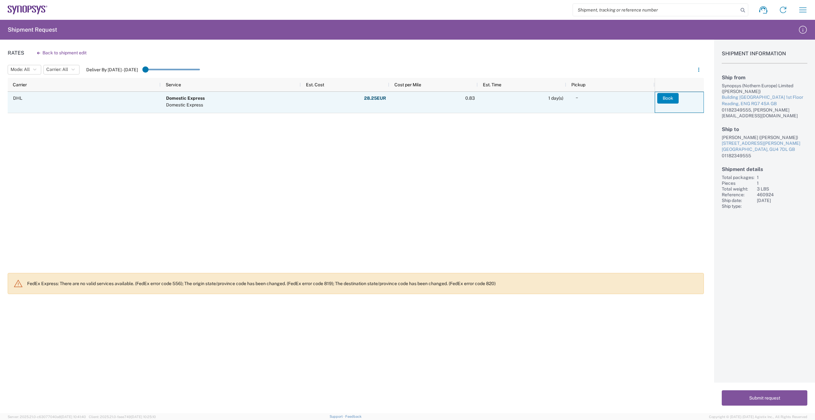
click at [669, 100] on button "Book" at bounding box center [667, 98] width 21 height 10
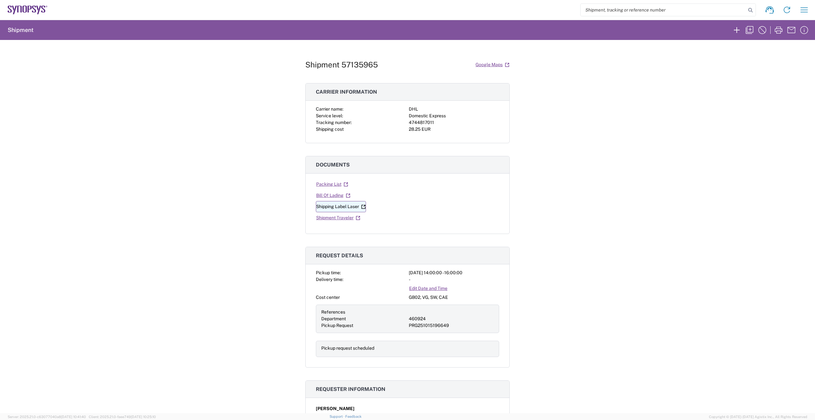
click at [353, 205] on link "Shipping Label Laser" at bounding box center [341, 206] width 50 height 11
